Goal: Check status: Check status

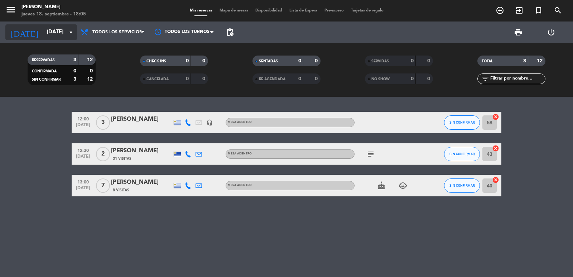
click at [61, 26] on input "[DATE]" at bounding box center [77, 32] width 69 height 14
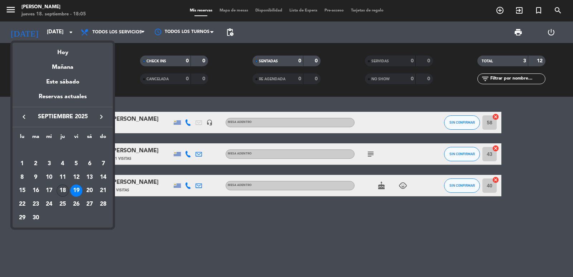
click at [60, 188] on div "18" at bounding box center [63, 190] width 12 height 12
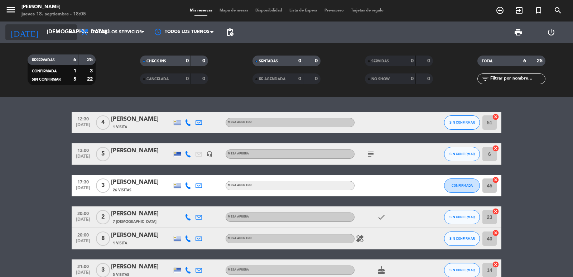
click at [48, 37] on input "[DEMOGRAPHIC_DATA][DATE]" at bounding box center [77, 32] width 69 height 14
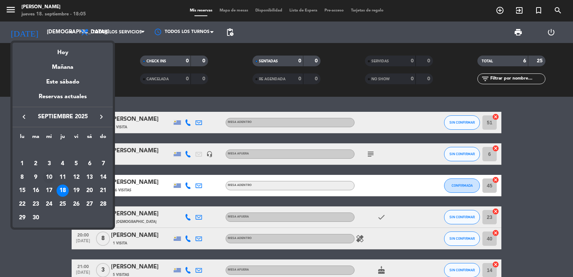
click at [51, 183] on div "10" at bounding box center [49, 177] width 12 height 12
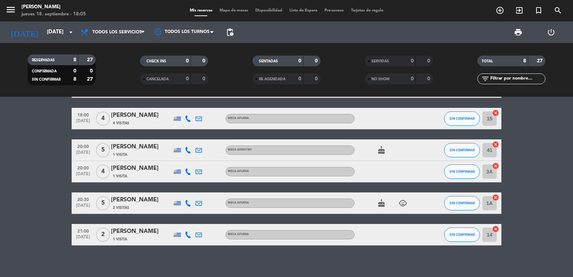
scroll to position [93, 0]
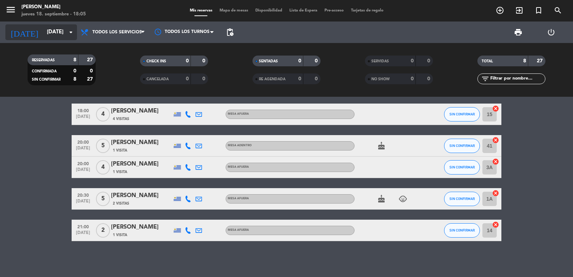
click at [56, 26] on input "[DATE]" at bounding box center [77, 32] width 69 height 14
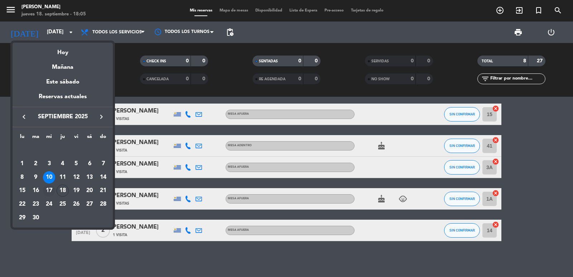
click at [50, 189] on div "17" at bounding box center [49, 190] width 12 height 12
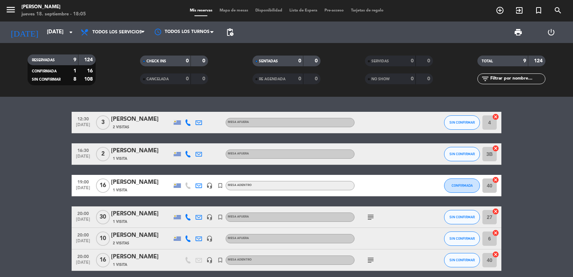
scroll to position [60, 0]
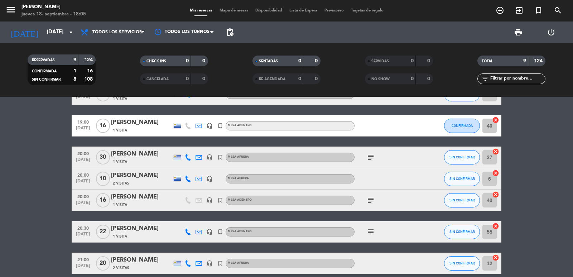
click at [368, 158] on icon "subject" at bounding box center [370, 157] width 9 height 9
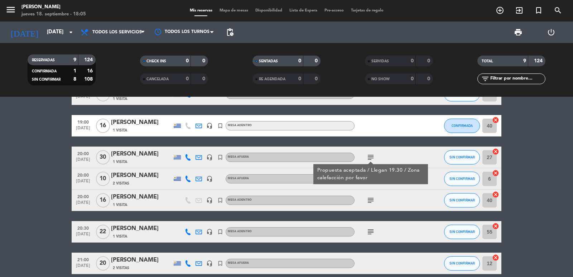
click at [370, 200] on icon "subject" at bounding box center [370, 200] width 9 height 9
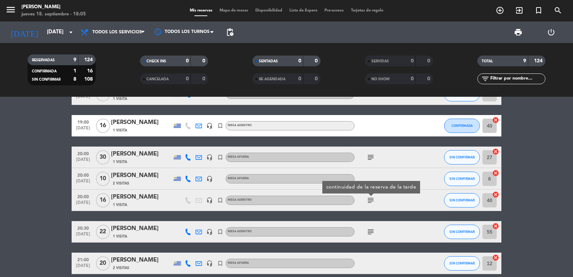
click at [370, 229] on icon "subject" at bounding box center [370, 231] width 9 height 9
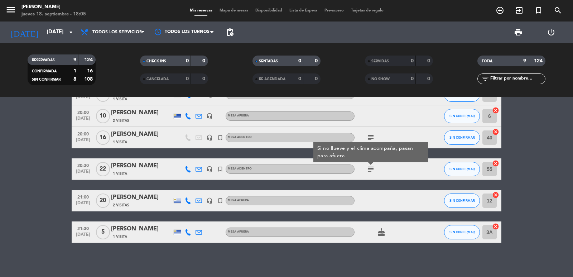
scroll to position [124, 0]
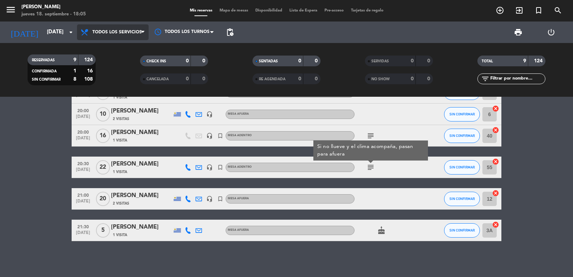
click at [102, 36] on span "Todos los servicios" at bounding box center [113, 32] width 72 height 16
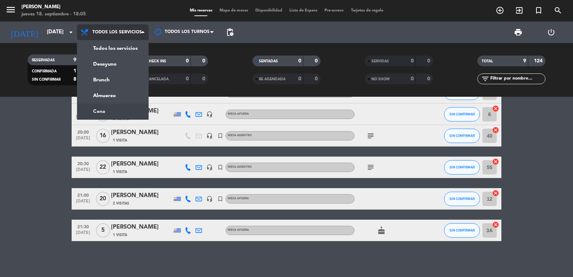
click at [116, 111] on ng-component "menu [PERSON_NAME] [DATE] 18. septiembre - 18:05 Mis reservas Mapa de mesas Dis…" at bounding box center [286, 138] width 573 height 277
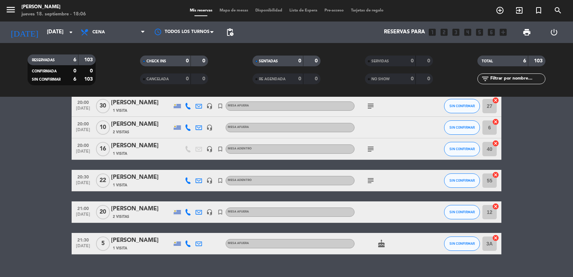
scroll to position [48, 0]
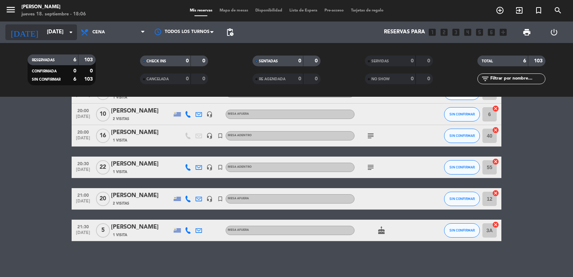
click at [52, 28] on input "[DATE]" at bounding box center [77, 32] width 69 height 14
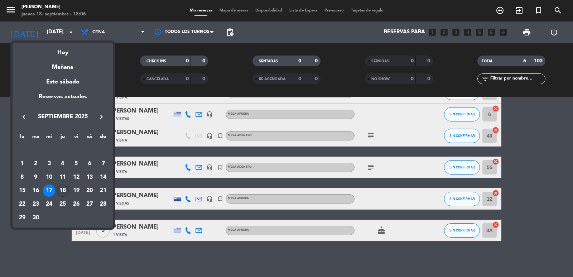
click at [64, 189] on div "18" at bounding box center [63, 190] width 12 height 12
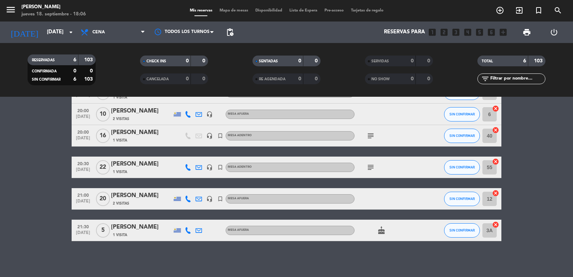
type input "[DEMOGRAPHIC_DATA][DATE]"
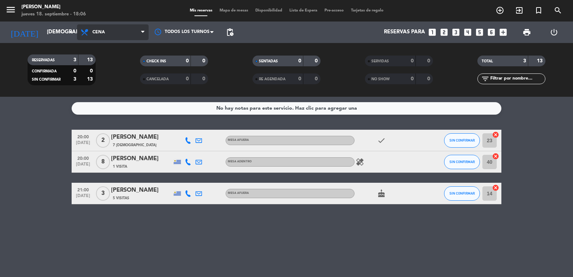
click at [131, 24] on span "Cena" at bounding box center [113, 32] width 72 height 16
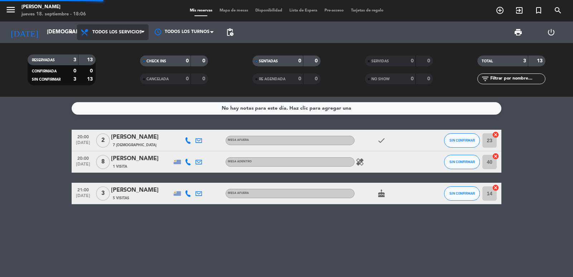
click at [134, 52] on div "menu [PERSON_NAME] [DATE] 18. septiembre - 18:06 Mis reservas Mapa de mesas Dis…" at bounding box center [286, 48] width 573 height 97
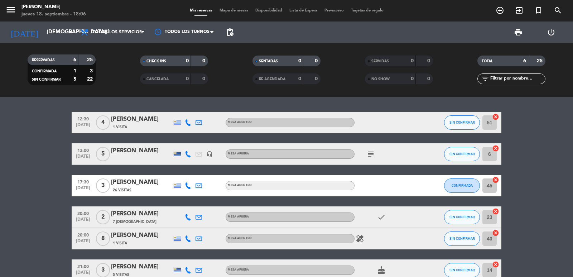
scroll to position [40, 0]
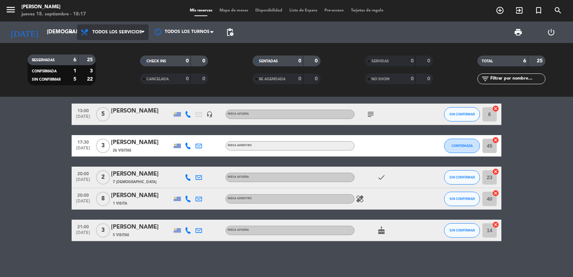
click at [88, 27] on span "Todos los servicios" at bounding box center [113, 32] width 72 height 16
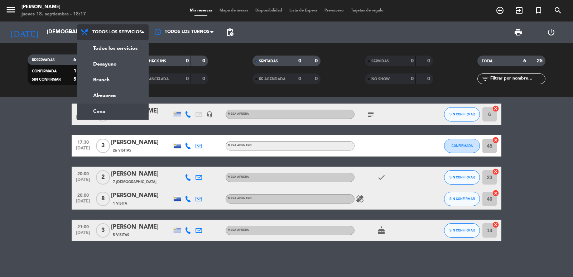
click at [96, 107] on ng-component "menu [PERSON_NAME] [DATE] 18. septiembre - 18:17 Mis reservas Mapa de mesas Dis…" at bounding box center [286, 138] width 573 height 277
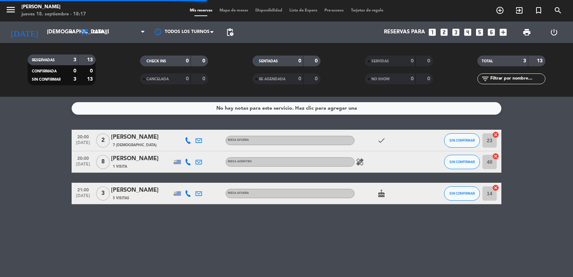
scroll to position [0, 0]
